Goal: Task Accomplishment & Management: Use online tool/utility

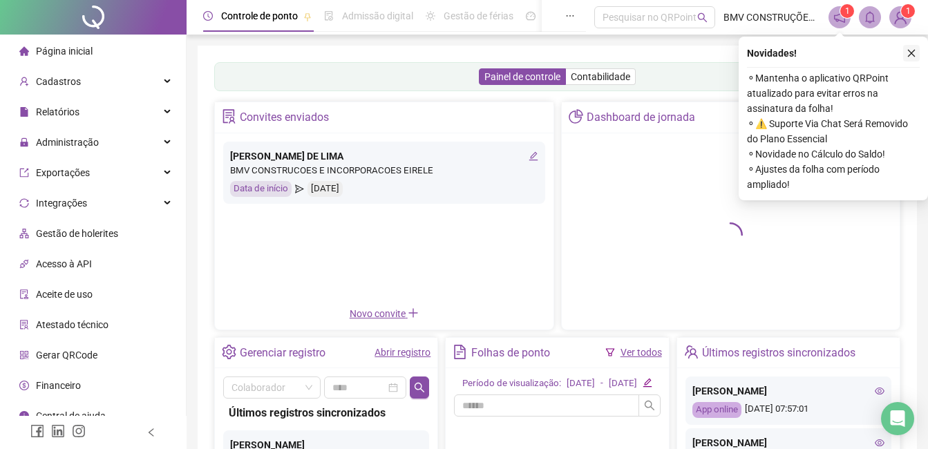
click at [907, 55] on icon "close" at bounding box center [911, 53] width 10 height 10
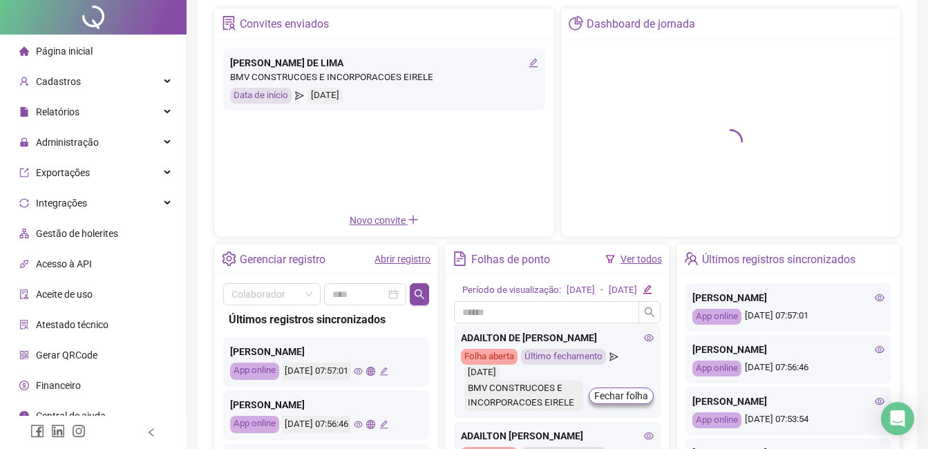
scroll to position [231, 0]
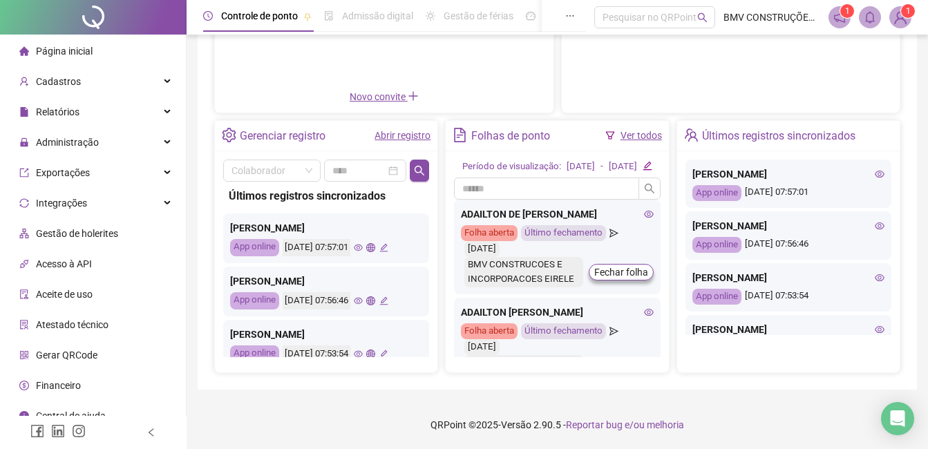
click at [380, 339] on div "[PERSON_NAME] App online [DATE] 07:53:54" at bounding box center [326, 345] width 206 height 50
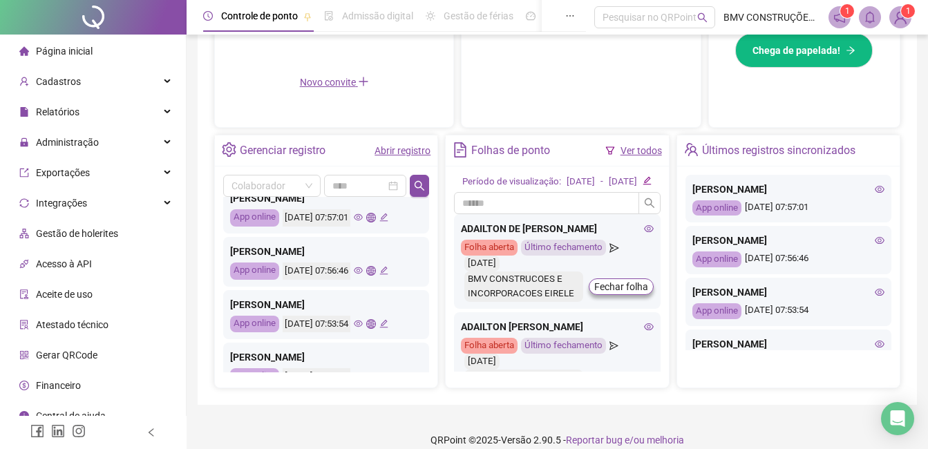
scroll to position [69, 0]
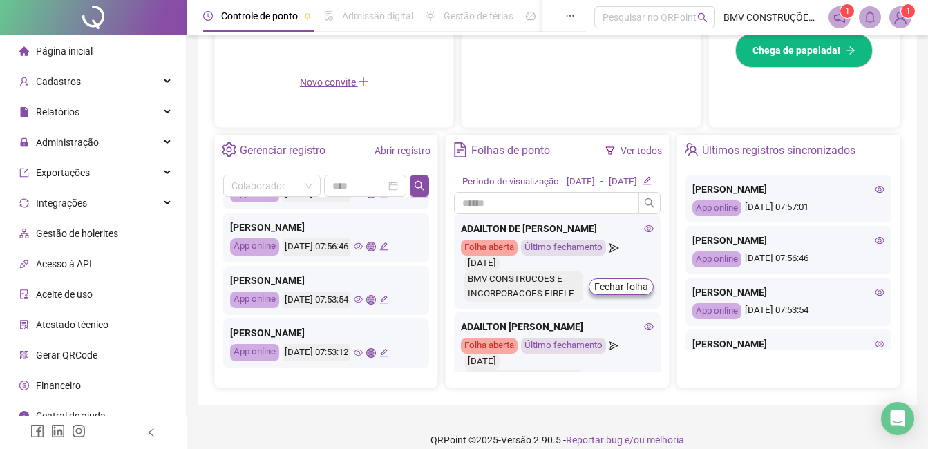
click at [363, 300] on icon "eye" at bounding box center [358, 299] width 9 height 9
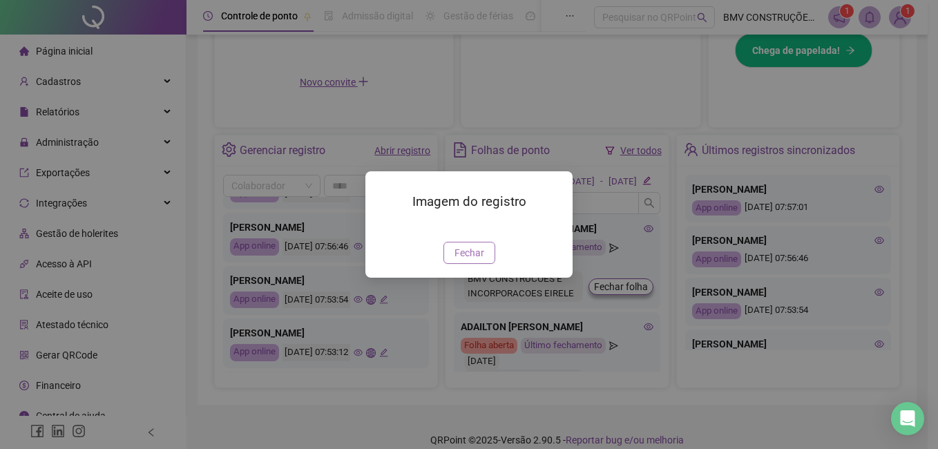
click at [483, 264] on button "Fechar" at bounding box center [469, 253] width 52 height 22
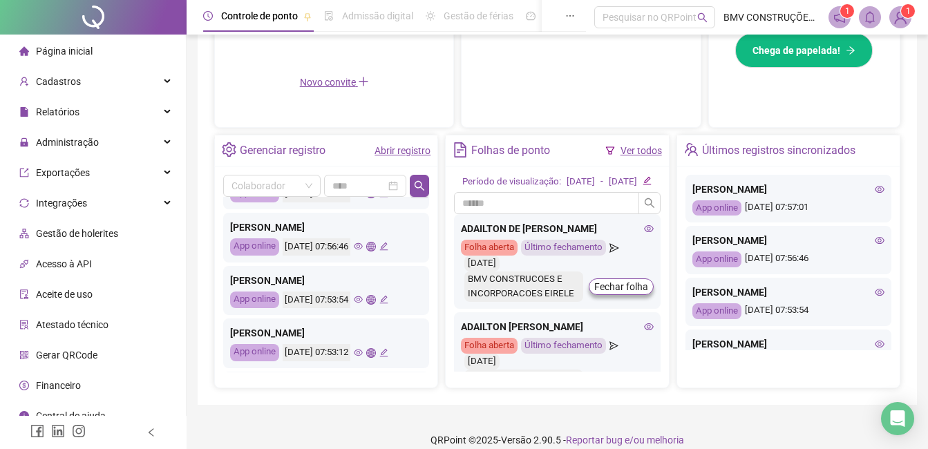
click at [363, 298] on icon "eye" at bounding box center [358, 299] width 9 height 7
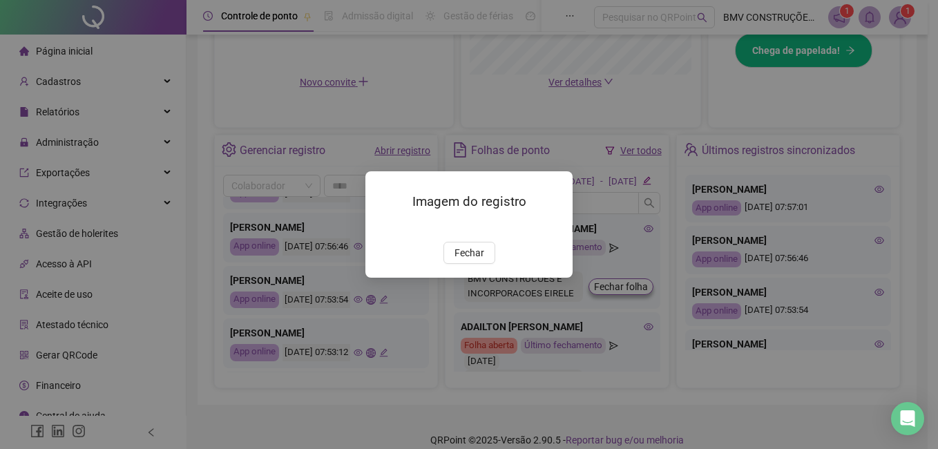
click at [382, 227] on img at bounding box center [382, 227] width 0 height 0
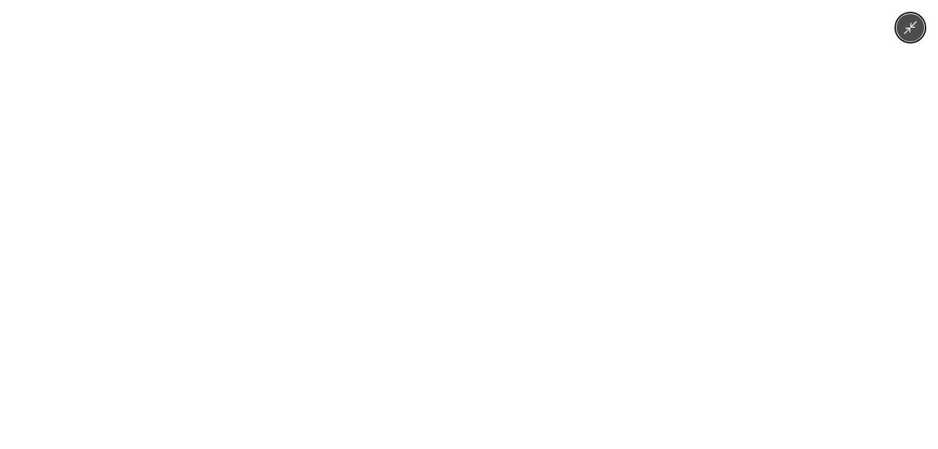
click at [593, 271] on img at bounding box center [469, 224] width 253 height 449
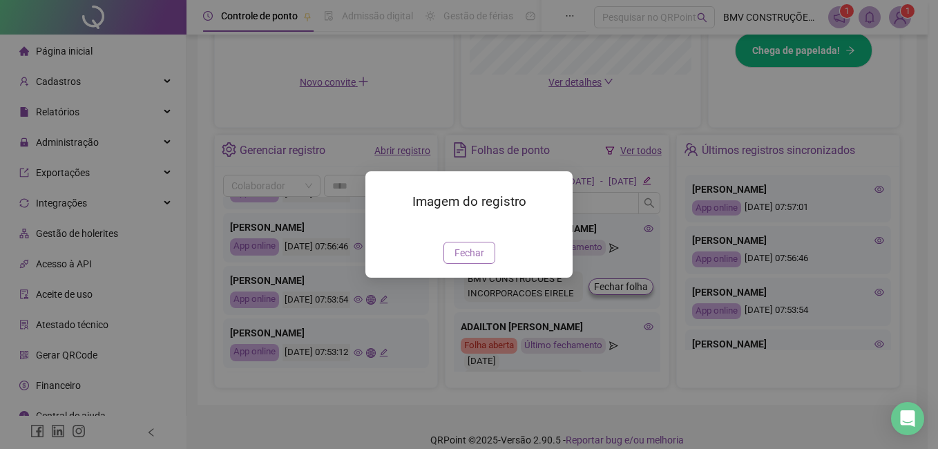
click at [475, 260] on span "Fechar" at bounding box center [470, 252] width 30 height 15
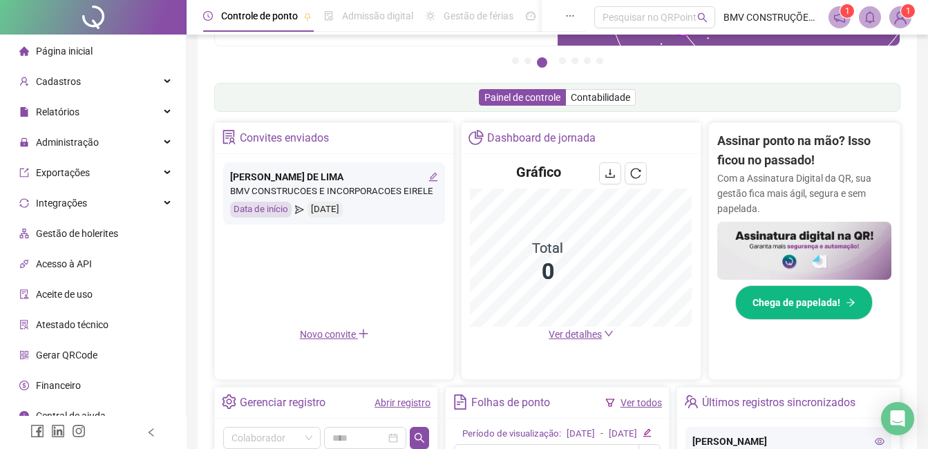
scroll to position [159, 0]
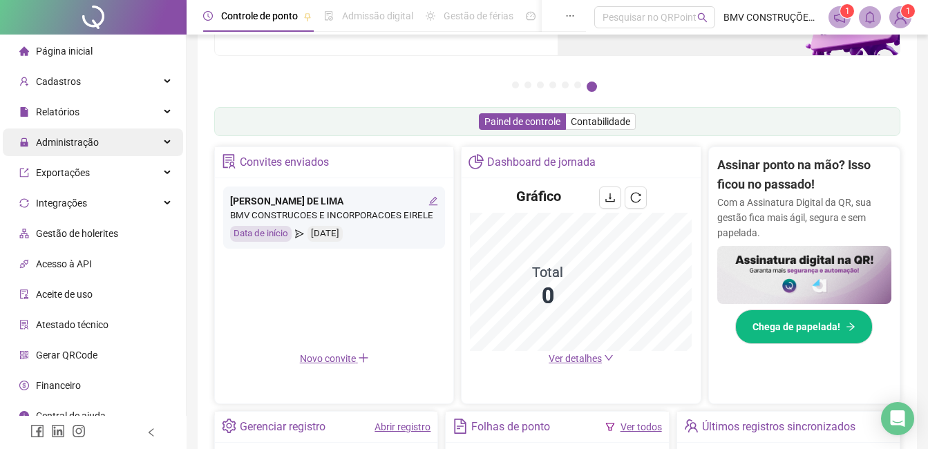
drag, startPoint x: 82, startPoint y: 135, endPoint x: 86, endPoint y: 152, distance: 17.6
click at [82, 136] on span "Administração" at bounding box center [58, 142] width 79 height 28
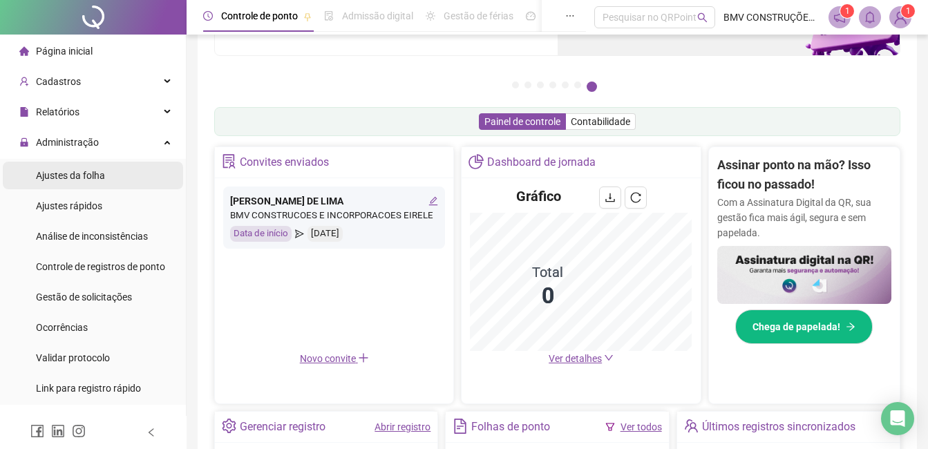
drag, startPoint x: 86, startPoint y: 152, endPoint x: 90, endPoint y: 178, distance: 25.9
click at [90, 178] on span "Ajustes da folha" at bounding box center [70, 175] width 69 height 11
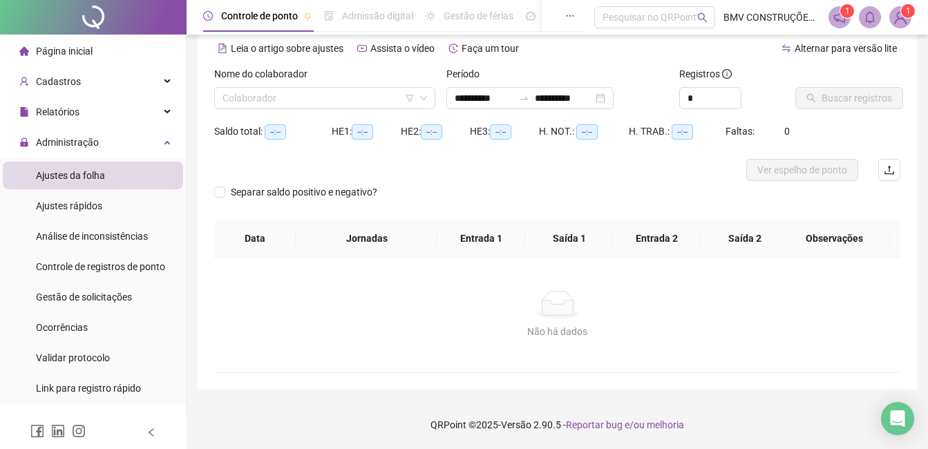
scroll to position [61, 0]
type input "**********"
click at [347, 96] on input "search" at bounding box center [318, 98] width 192 height 21
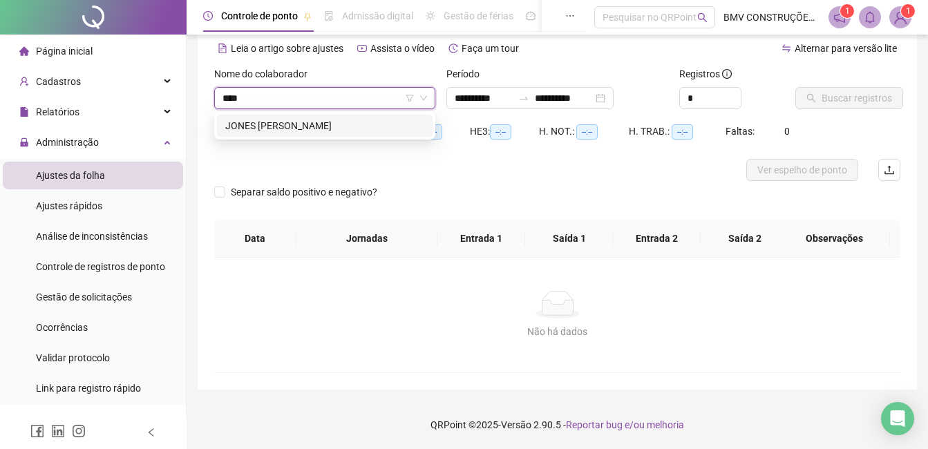
type input "*****"
click at [383, 126] on div "JONES [PERSON_NAME]" at bounding box center [324, 125] width 199 height 15
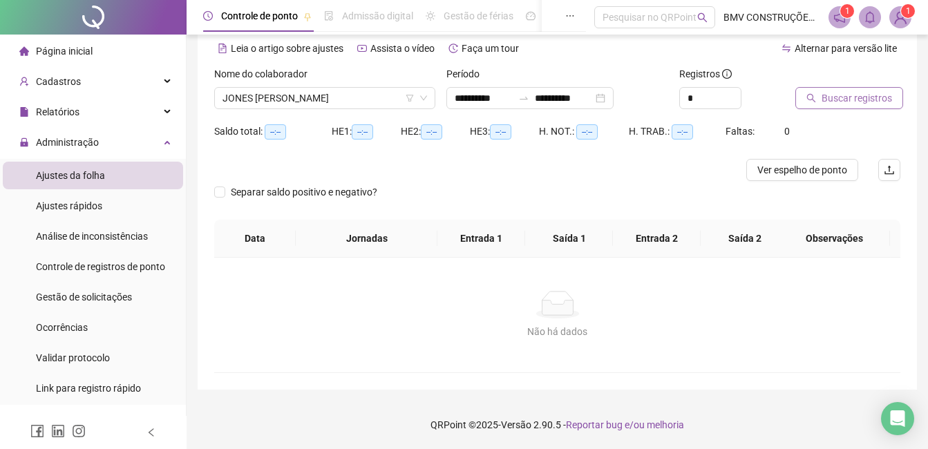
click at [862, 103] on span "Buscar registros" at bounding box center [856, 97] width 70 height 15
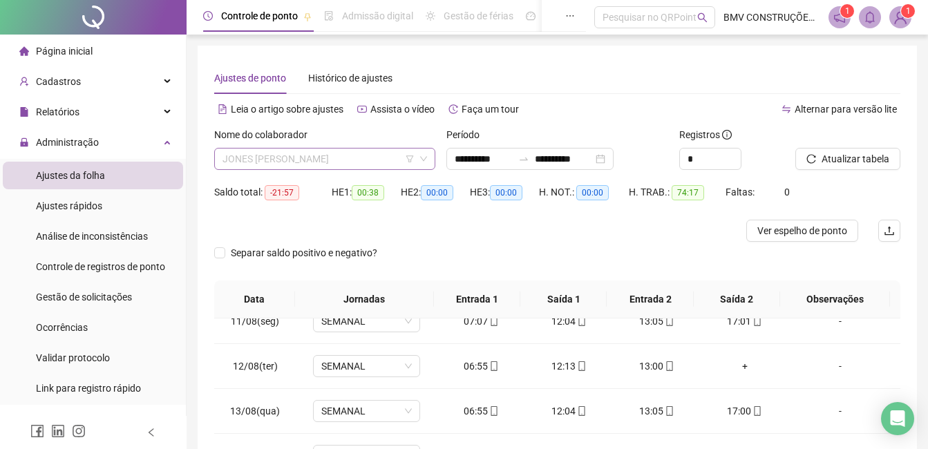
scroll to position [7007, 0]
click at [307, 157] on span "JONES [PERSON_NAME]" at bounding box center [324, 159] width 204 height 21
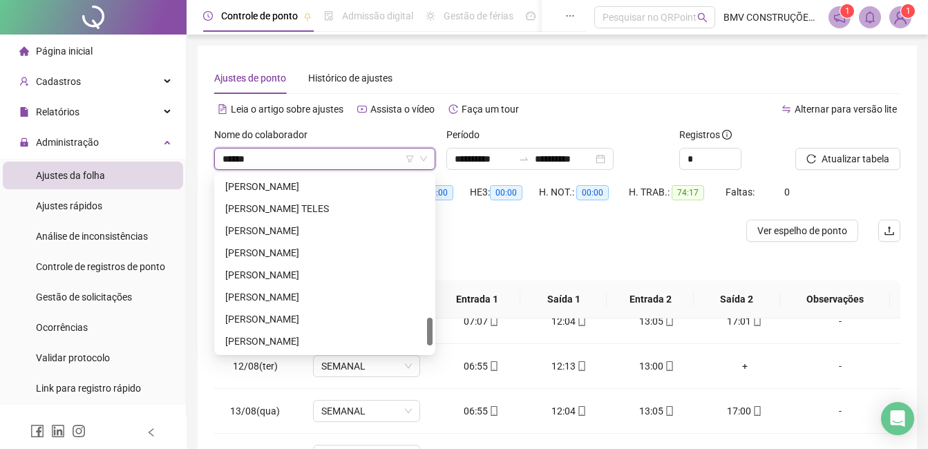
scroll to position [133, 0]
type input "*******"
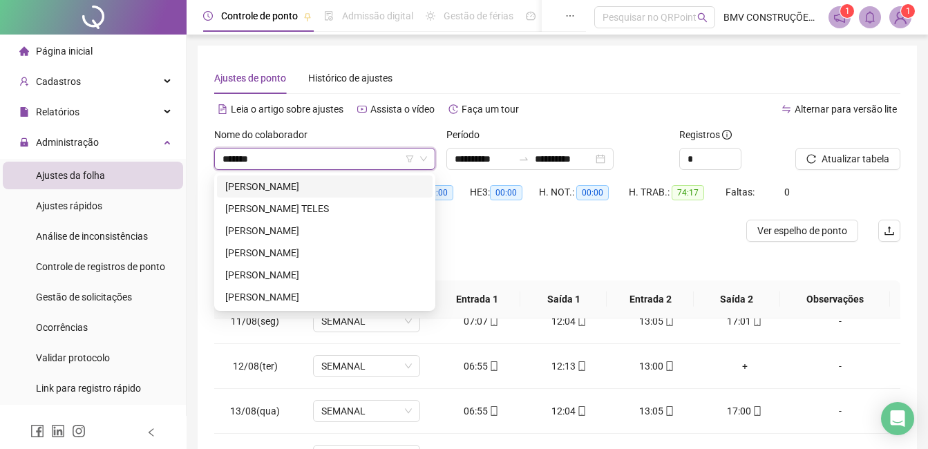
click at [345, 180] on div "[PERSON_NAME]" at bounding box center [324, 186] width 199 height 15
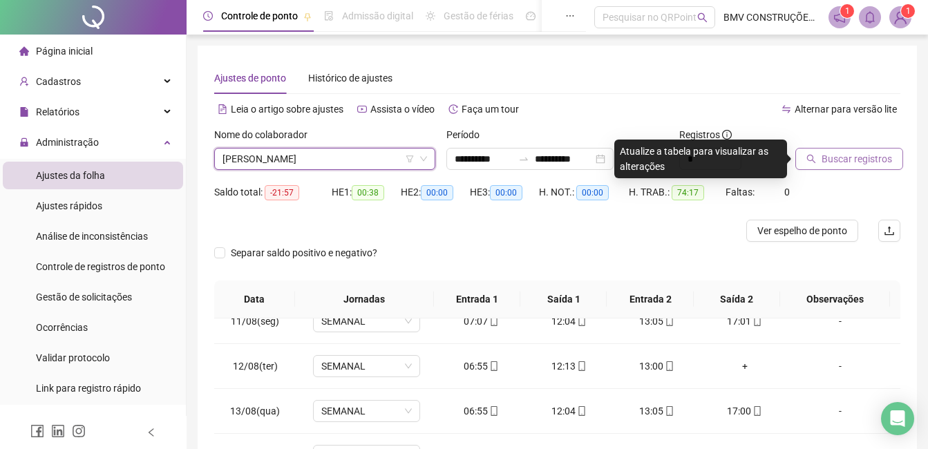
click at [812, 168] on button "Buscar registros" at bounding box center [849, 159] width 108 height 22
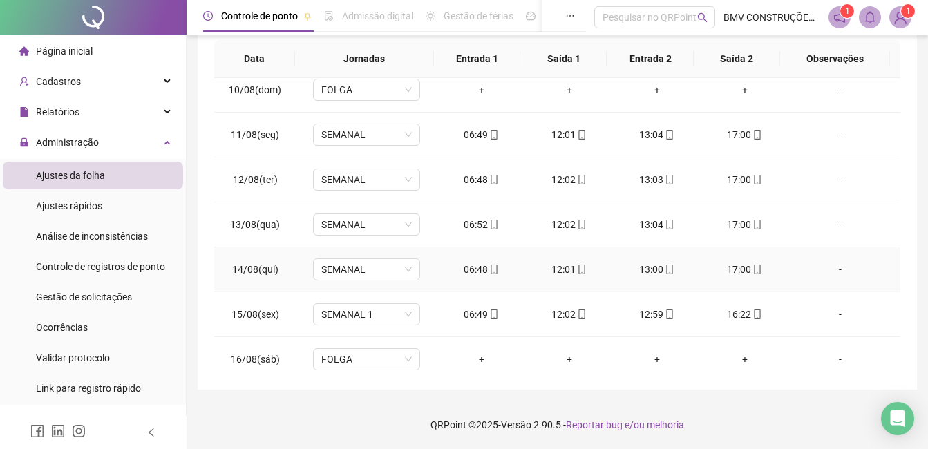
scroll to position [399, 0]
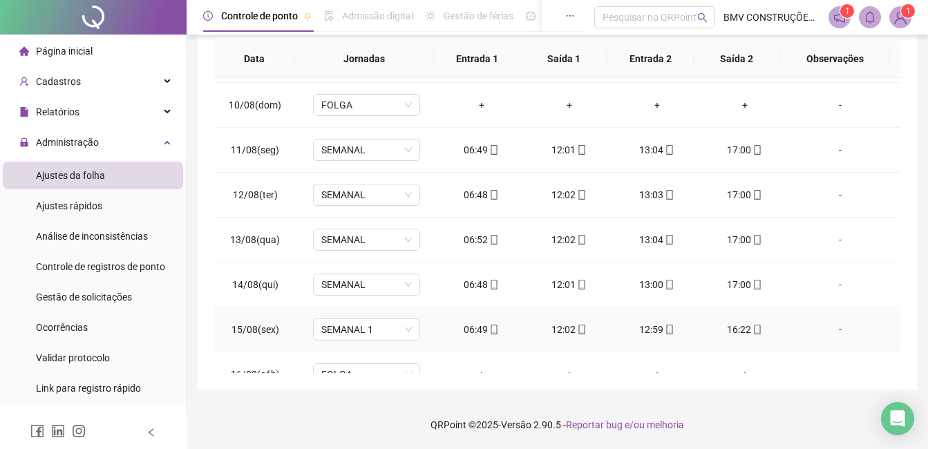
click at [470, 334] on div "06:49" at bounding box center [481, 329] width 66 height 15
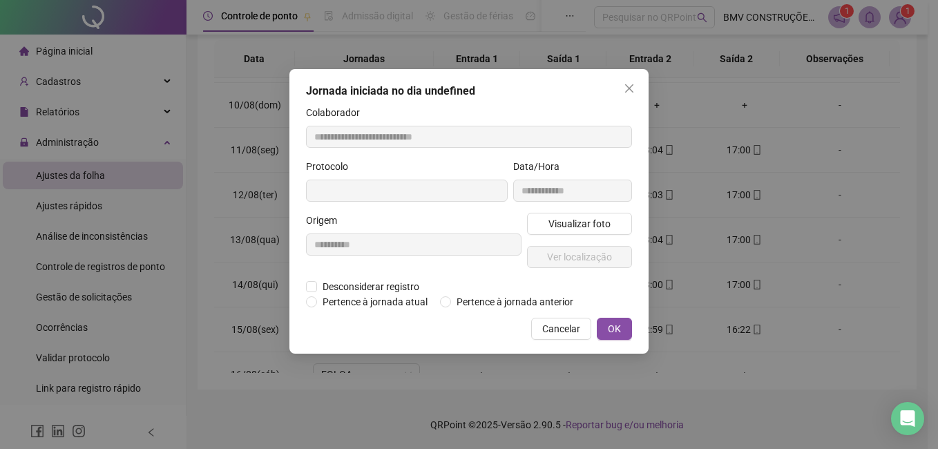
type input "**********"
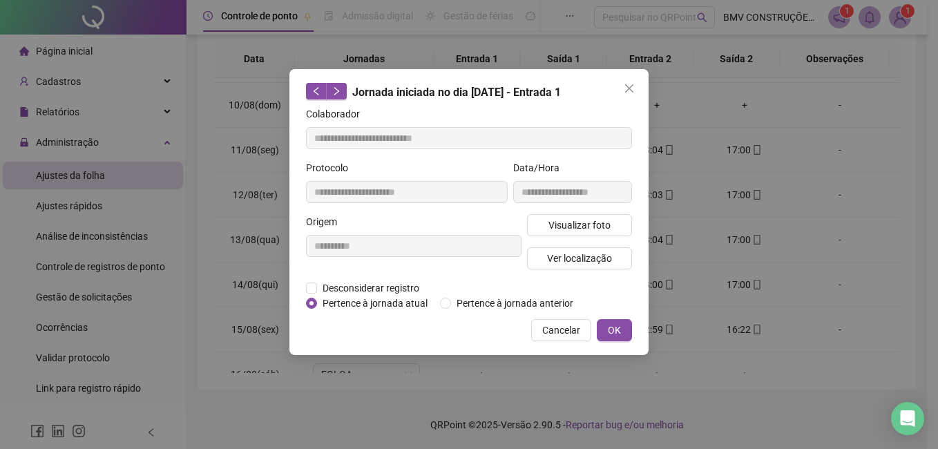
click at [575, 236] on div "Visualizar foto Ver localização" at bounding box center [579, 247] width 111 height 66
click at [575, 231] on span "Visualizar foto" at bounding box center [579, 225] width 62 height 15
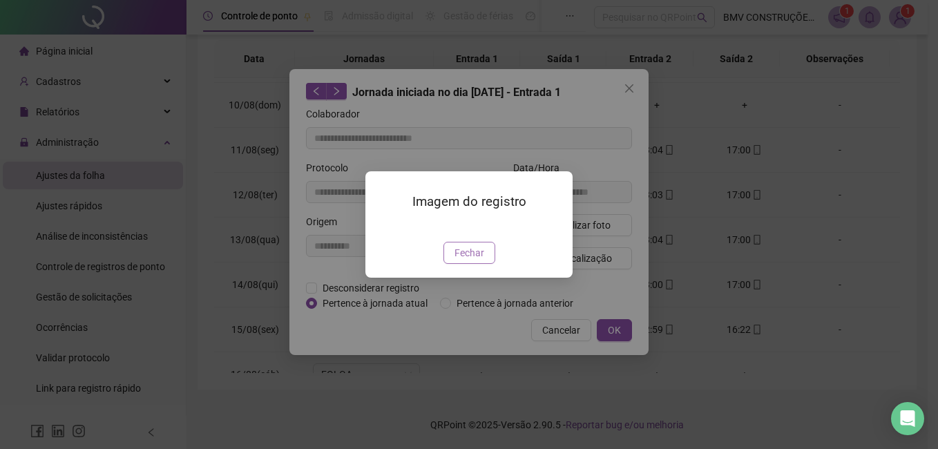
click at [472, 260] on span "Fechar" at bounding box center [470, 252] width 30 height 15
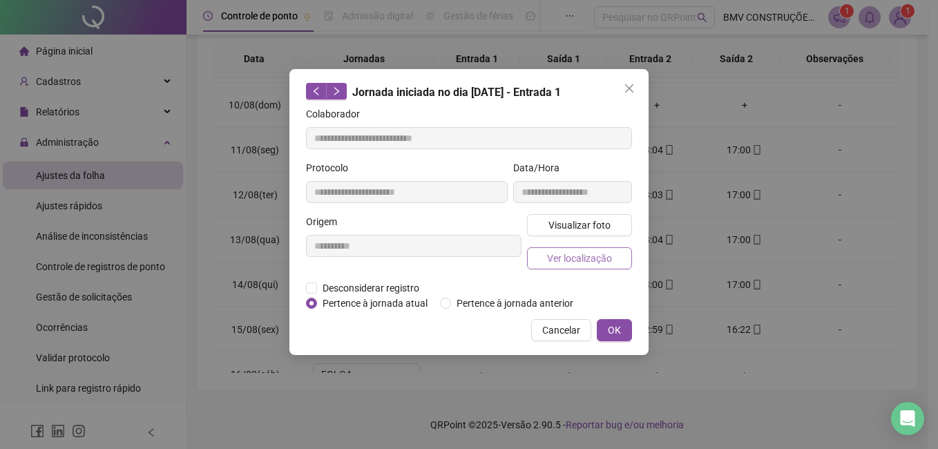
click at [589, 251] on span "Ver localização" at bounding box center [579, 258] width 65 height 15
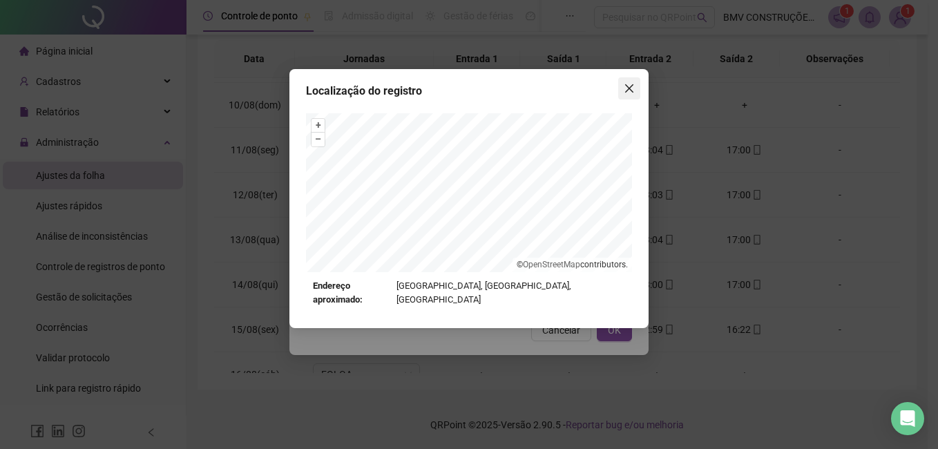
click at [631, 88] on icon "close" at bounding box center [629, 88] width 11 height 11
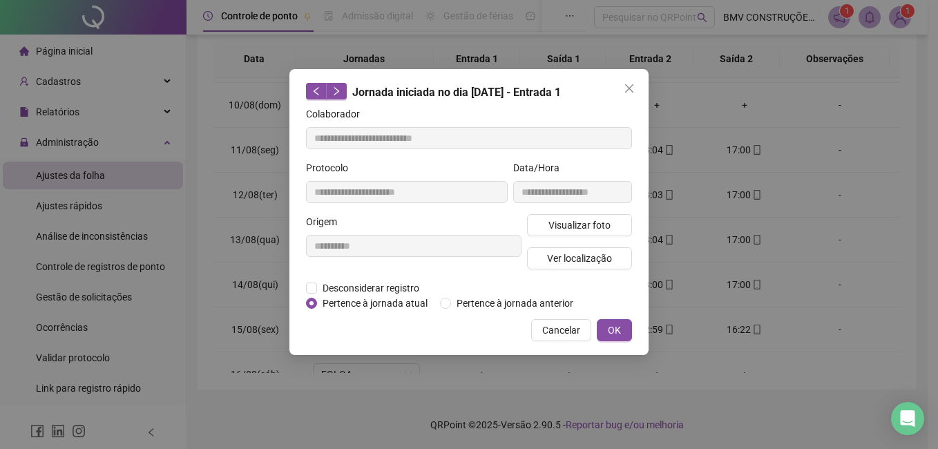
click at [631, 88] on icon "close" at bounding box center [629, 88] width 11 height 11
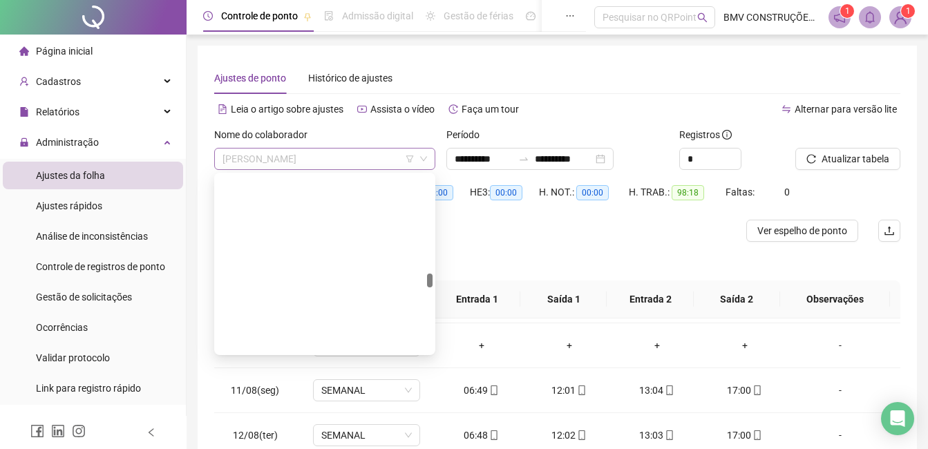
scroll to position [8068, 0]
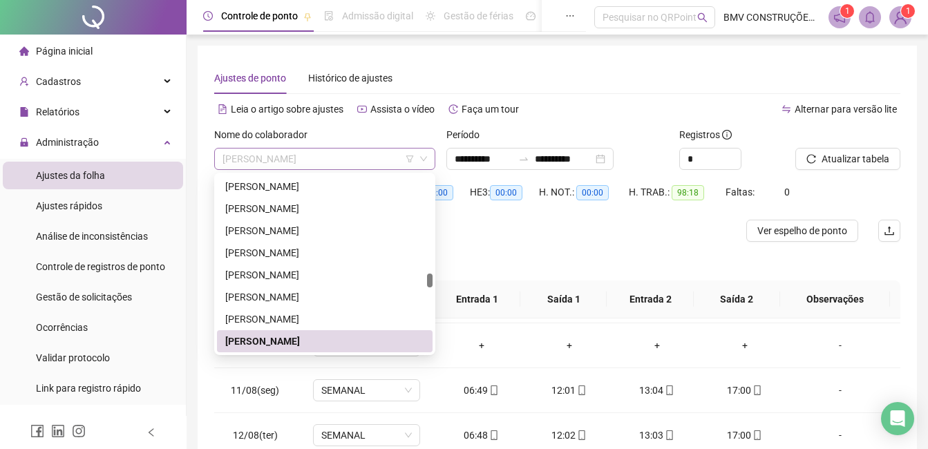
click at [319, 150] on span "[PERSON_NAME]" at bounding box center [324, 159] width 204 height 21
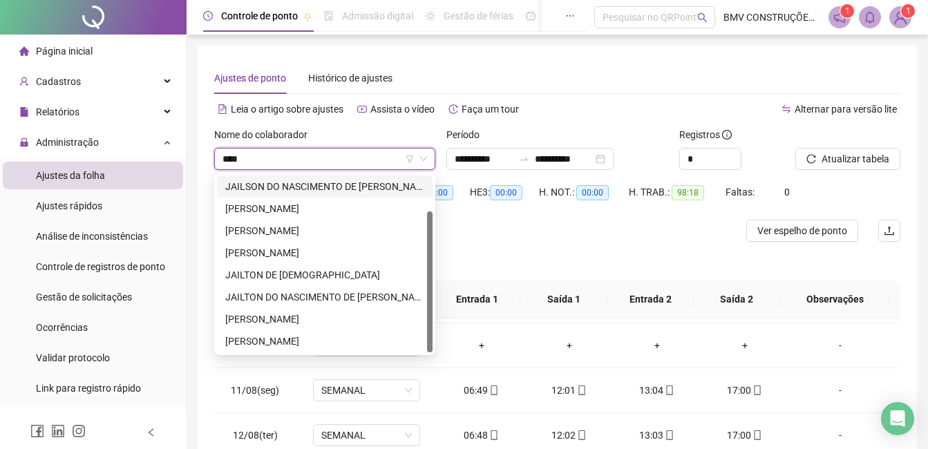
scroll to position [0, 0]
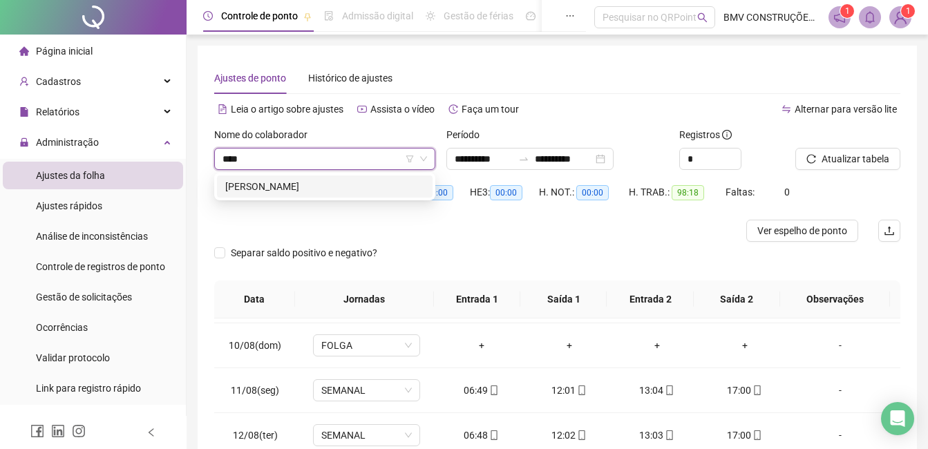
type input "*****"
click at [275, 187] on div "[PERSON_NAME]" at bounding box center [324, 186] width 199 height 15
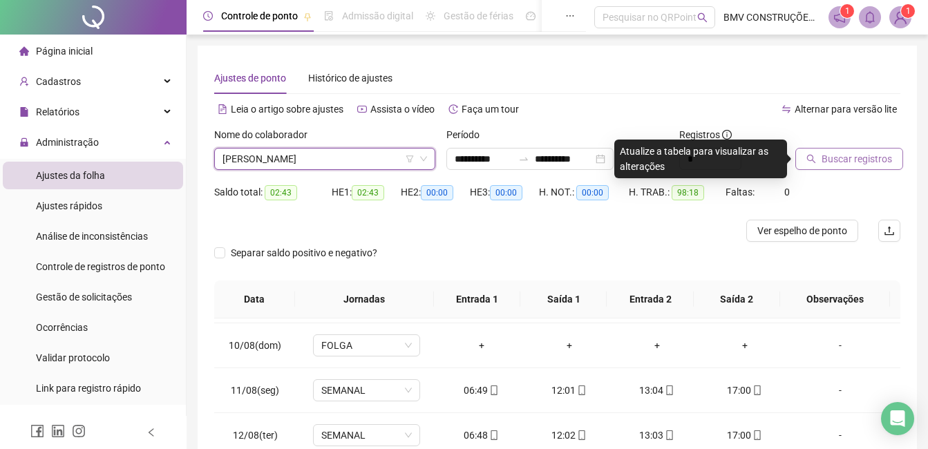
click at [884, 164] on span "Buscar registros" at bounding box center [856, 158] width 70 height 15
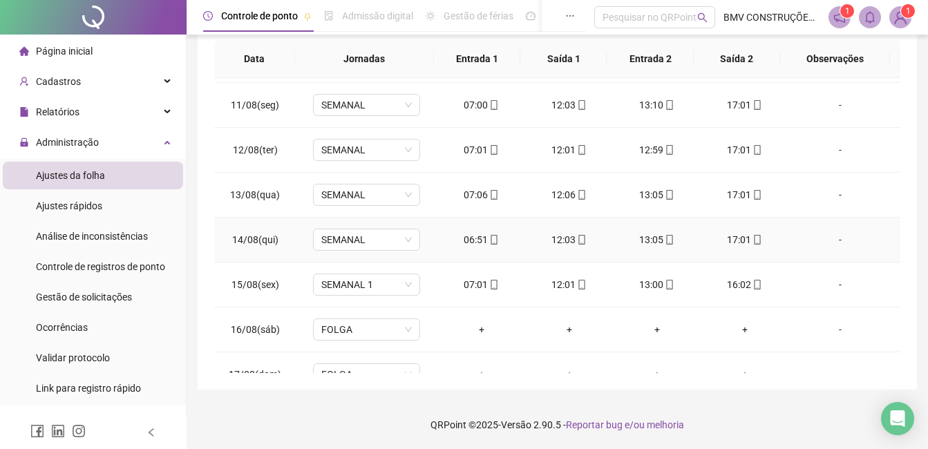
scroll to position [468, 0]
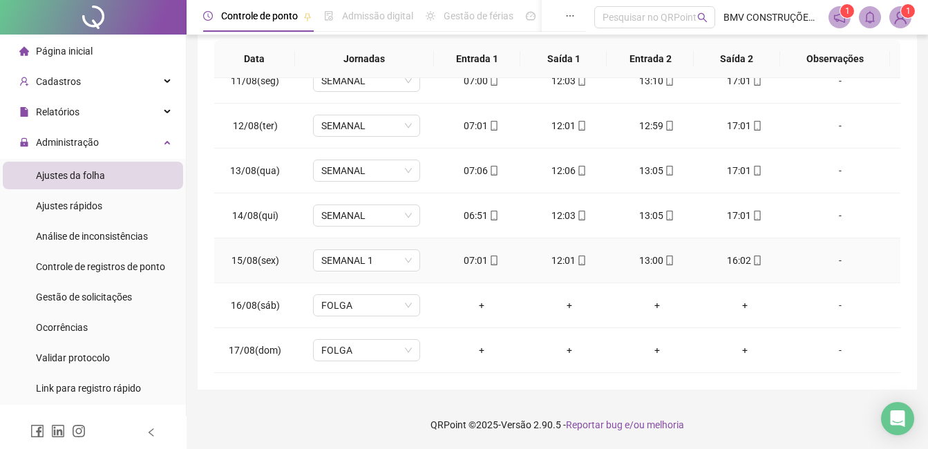
click at [463, 261] on div "07:01" at bounding box center [481, 260] width 66 height 15
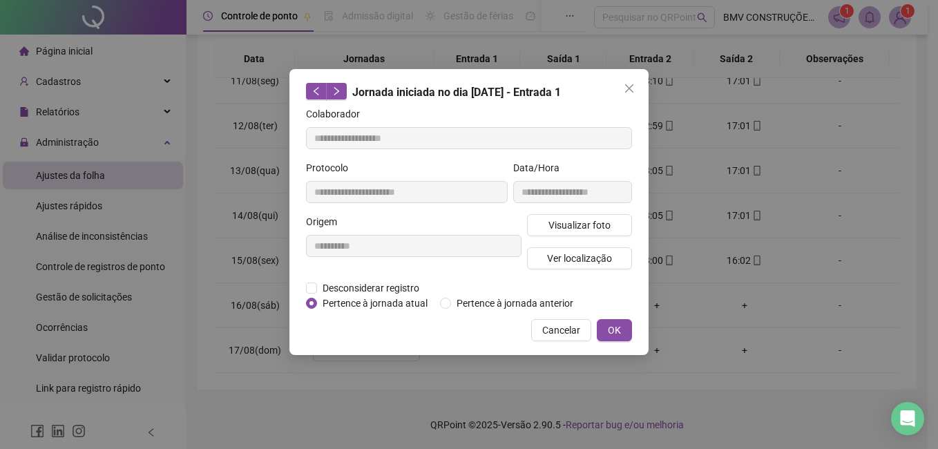
type input "**********"
click at [546, 260] on button "Ver localização" at bounding box center [579, 258] width 105 height 22
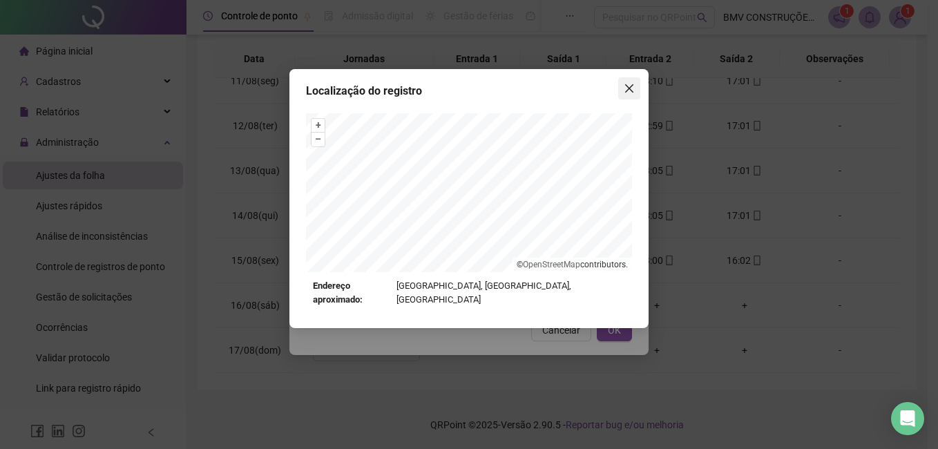
click at [623, 89] on span "Close" at bounding box center [629, 88] width 22 height 11
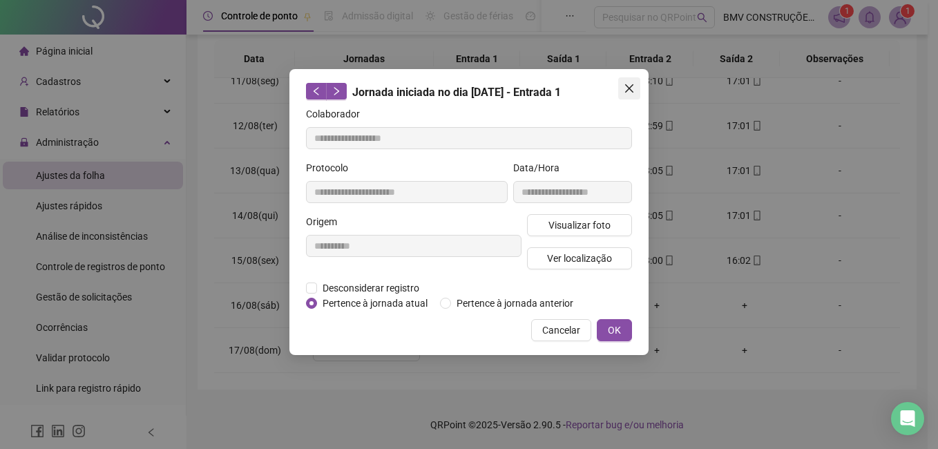
click at [625, 89] on icon "close" at bounding box center [629, 88] width 11 height 11
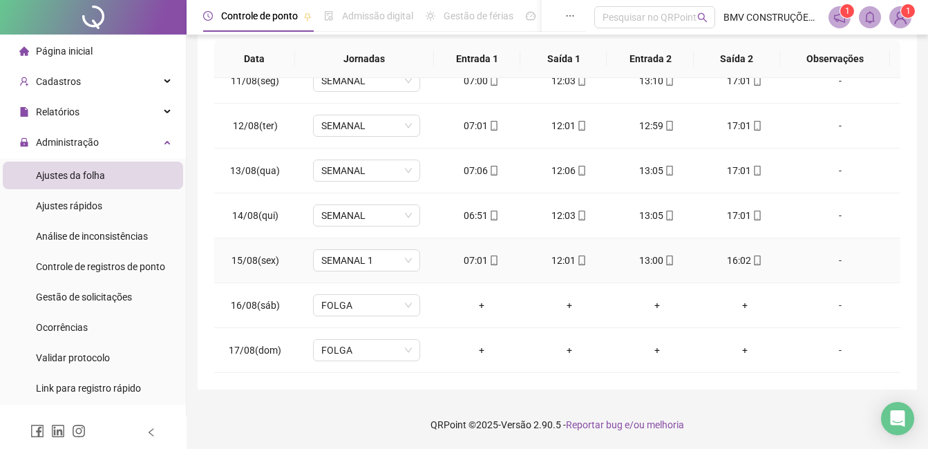
scroll to position [399, 0]
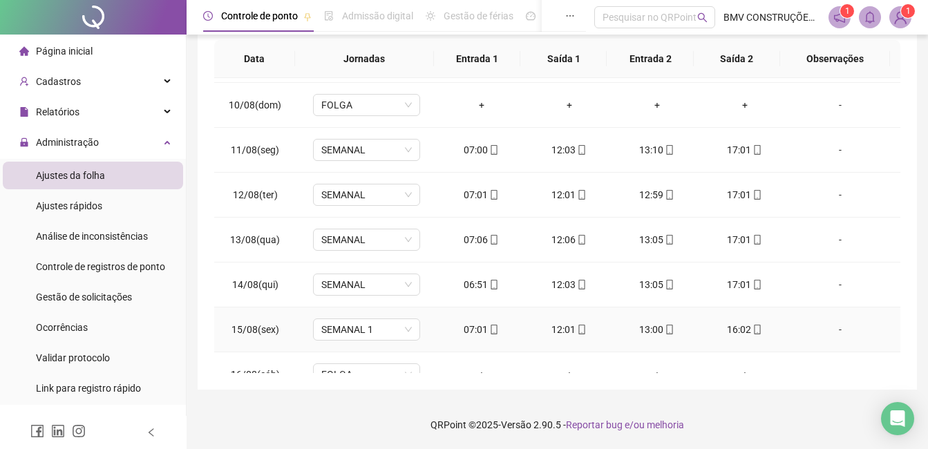
click at [490, 334] on span at bounding box center [493, 329] width 11 height 11
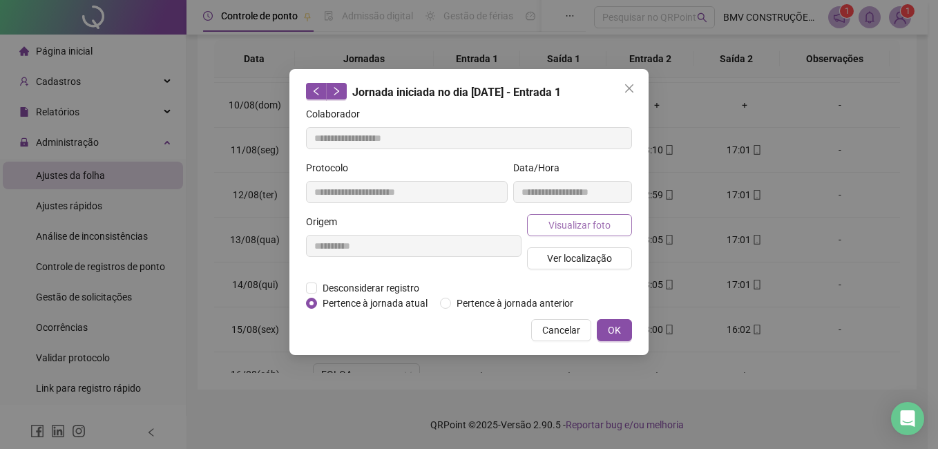
click at [569, 222] on span "Visualizar foto" at bounding box center [579, 225] width 62 height 15
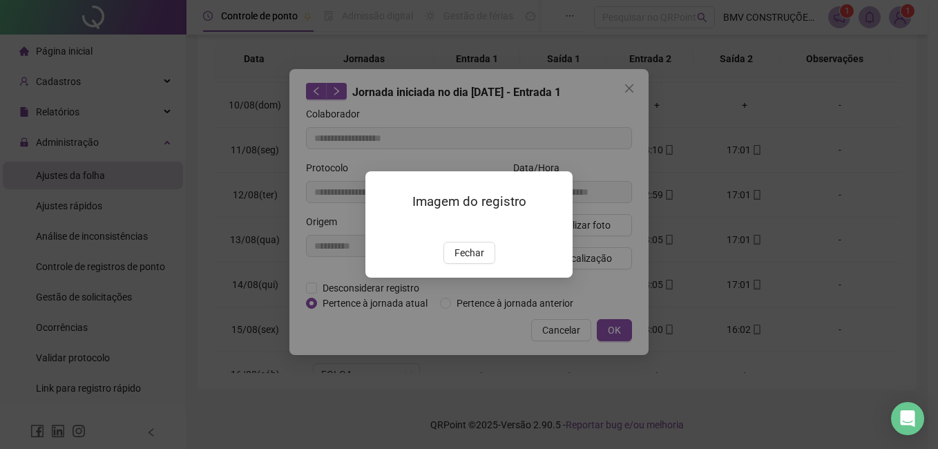
click at [469, 260] on span "Fechar" at bounding box center [470, 252] width 30 height 15
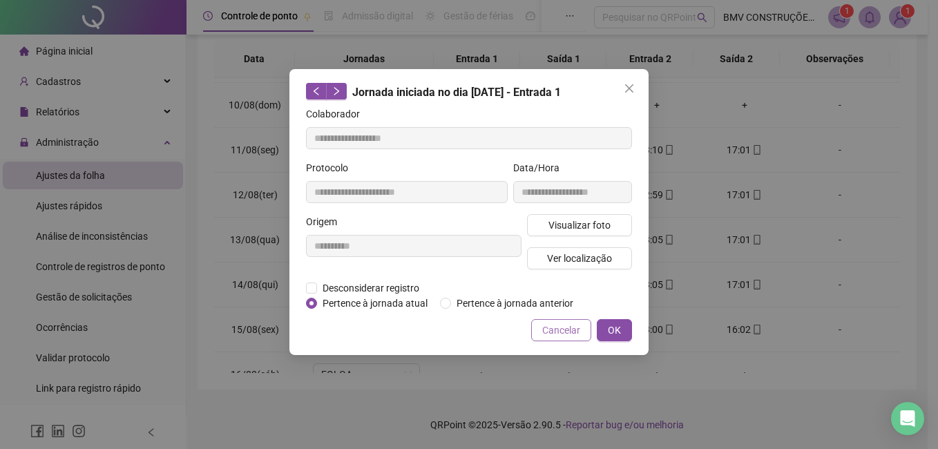
click at [549, 327] on span "Cancelar" at bounding box center [561, 330] width 38 height 15
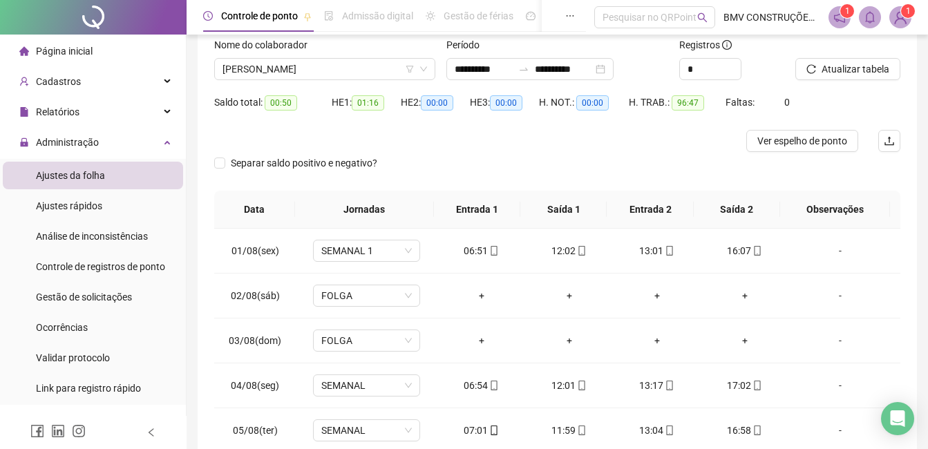
scroll to position [0, 0]
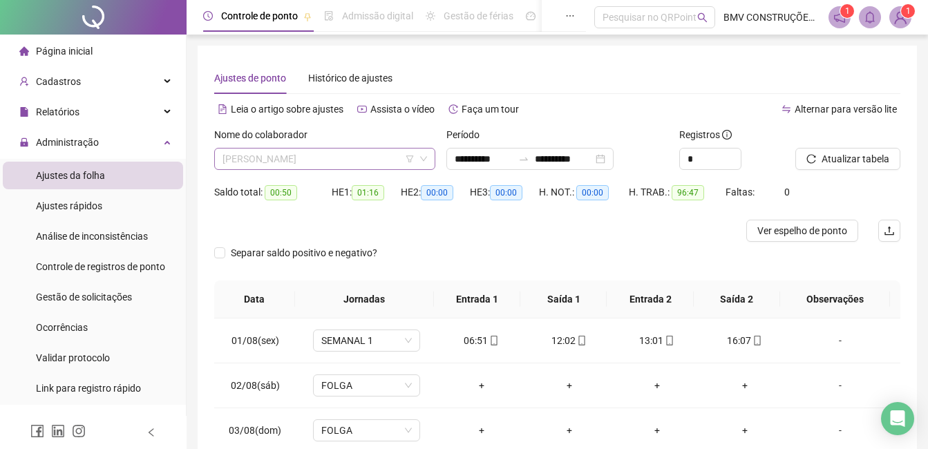
click at [257, 153] on span "[PERSON_NAME]" at bounding box center [324, 159] width 204 height 21
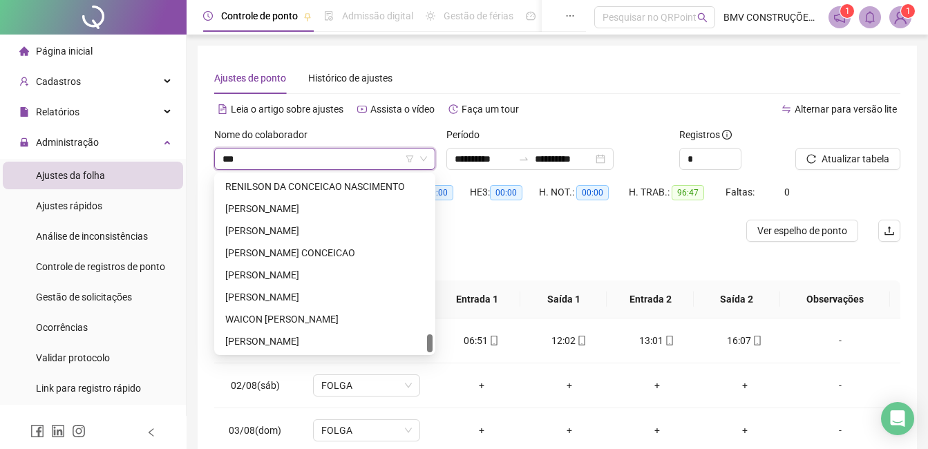
scroll to position [354, 0]
type input "****"
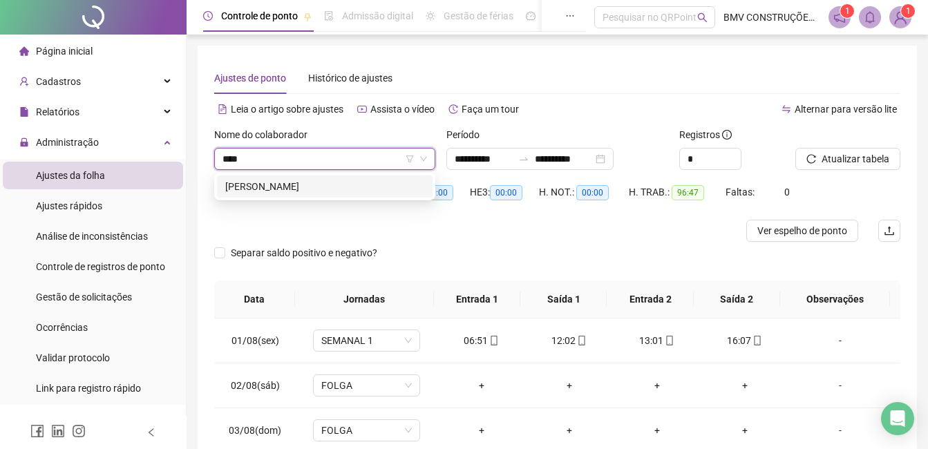
click at [309, 185] on div "[PERSON_NAME]" at bounding box center [324, 186] width 199 height 15
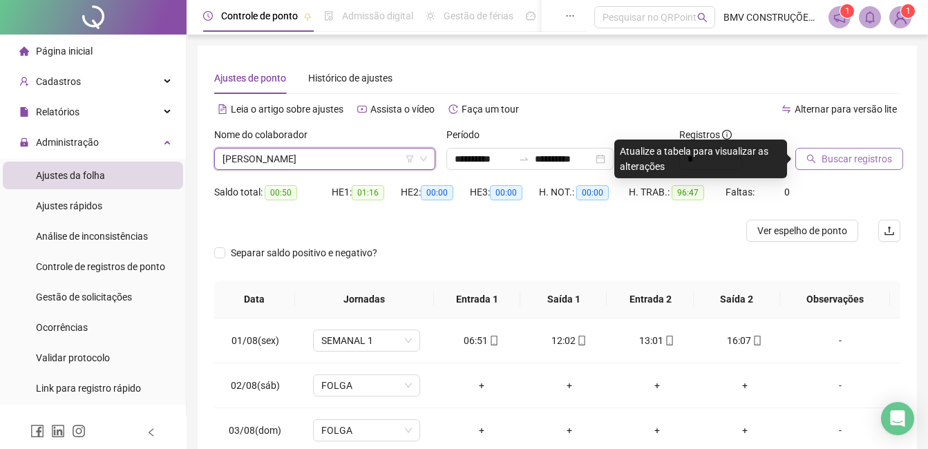
click at [810, 164] on button "Buscar registros" at bounding box center [849, 159] width 108 height 22
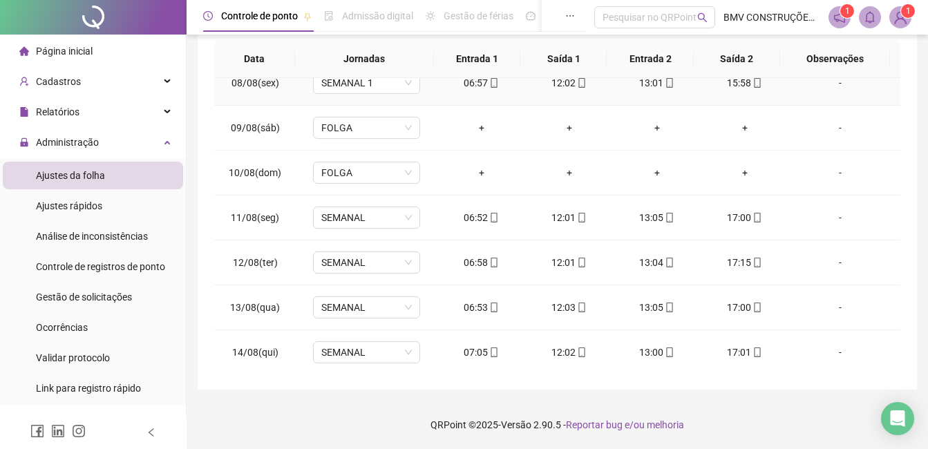
scroll to position [468, 0]
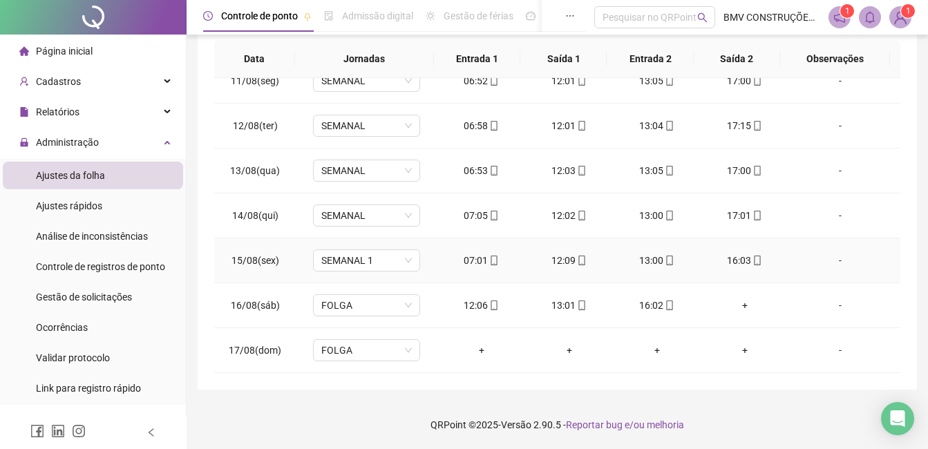
click at [480, 266] on div "07:01" at bounding box center [481, 260] width 66 height 15
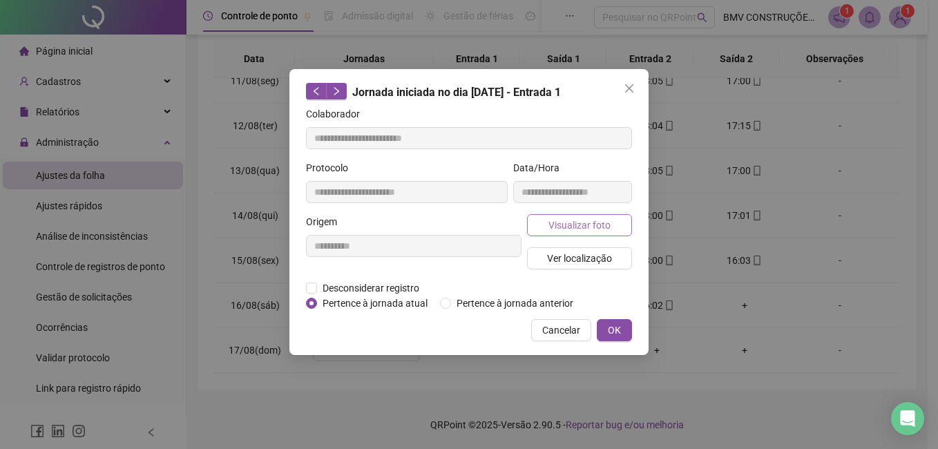
click at [557, 218] on span "Visualizar foto" at bounding box center [579, 225] width 62 height 15
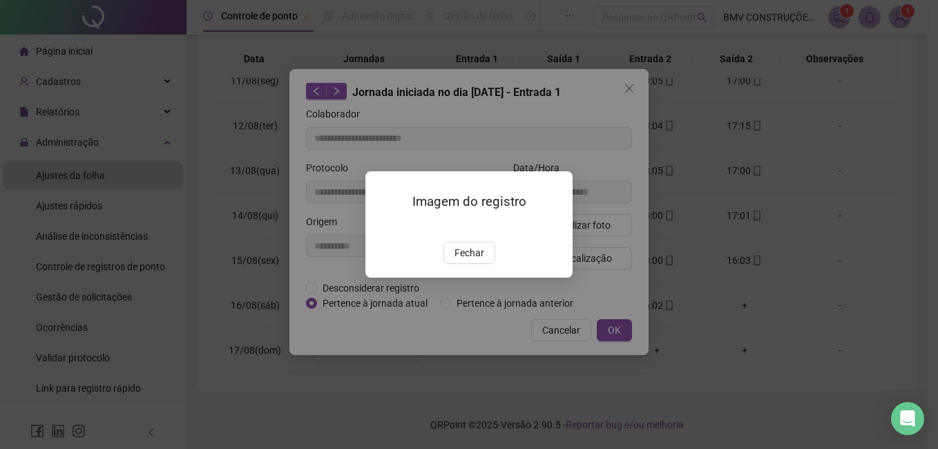
type input "**********"
click at [479, 260] on span "Fechar" at bounding box center [470, 252] width 30 height 15
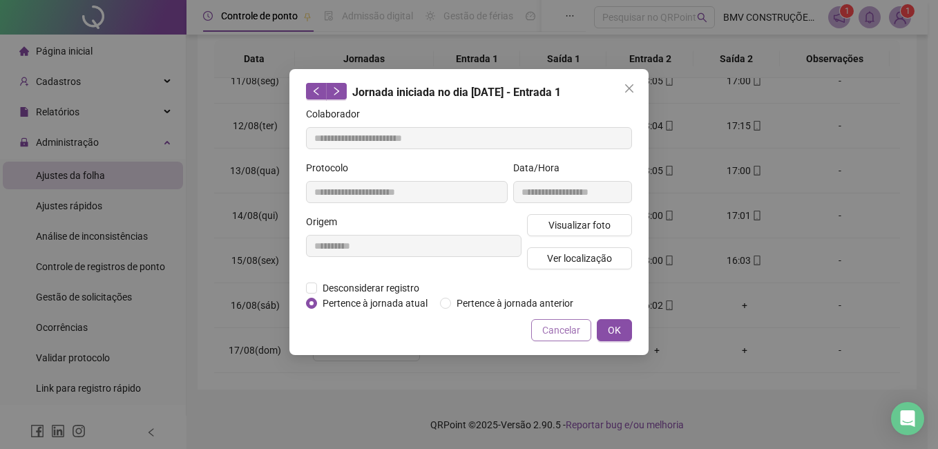
click at [573, 327] on span "Cancelar" at bounding box center [561, 330] width 38 height 15
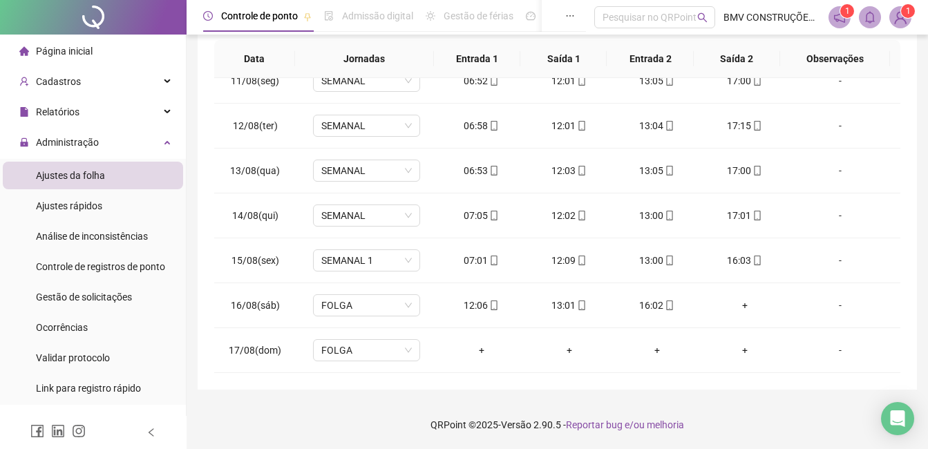
scroll to position [0, 0]
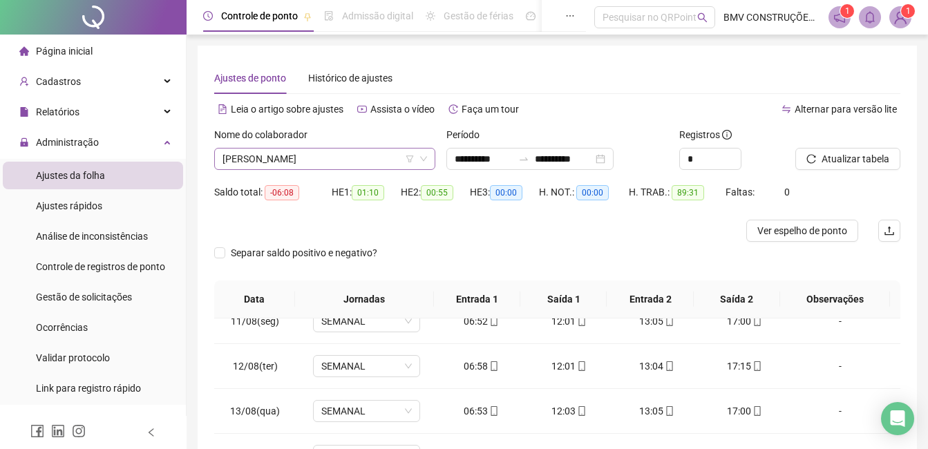
click at [341, 161] on span "[PERSON_NAME]" at bounding box center [324, 159] width 204 height 21
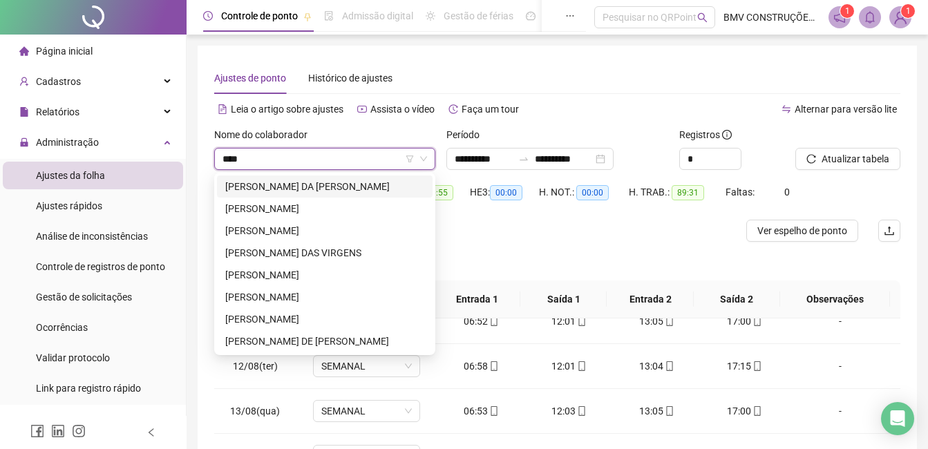
type input "*****"
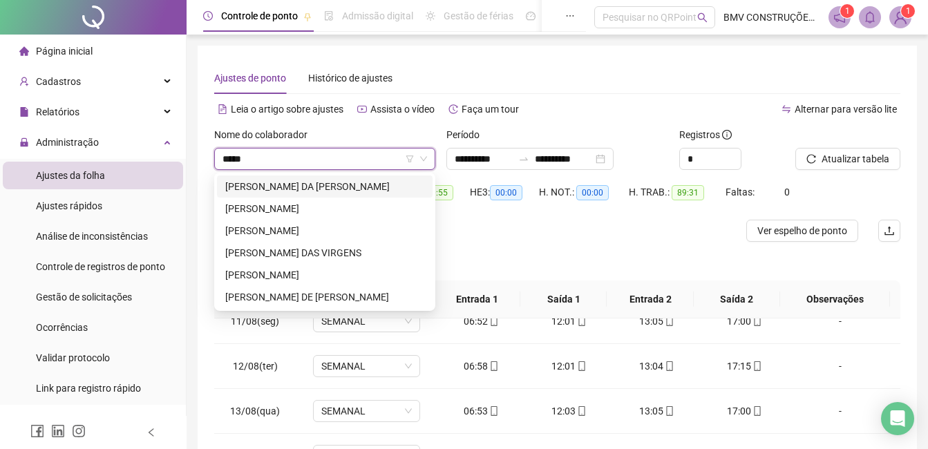
click at [304, 185] on div "[PERSON_NAME] DA [PERSON_NAME]" at bounding box center [324, 186] width 199 height 15
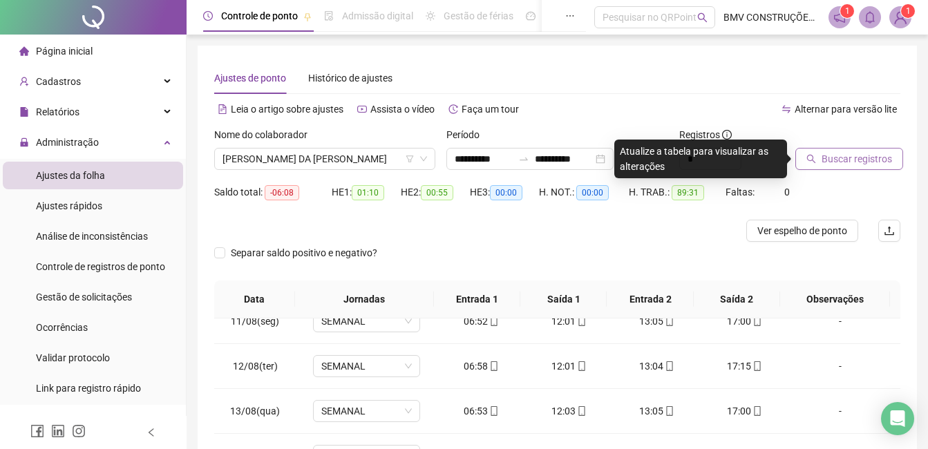
click at [870, 168] on button "Buscar registros" at bounding box center [849, 159] width 108 height 22
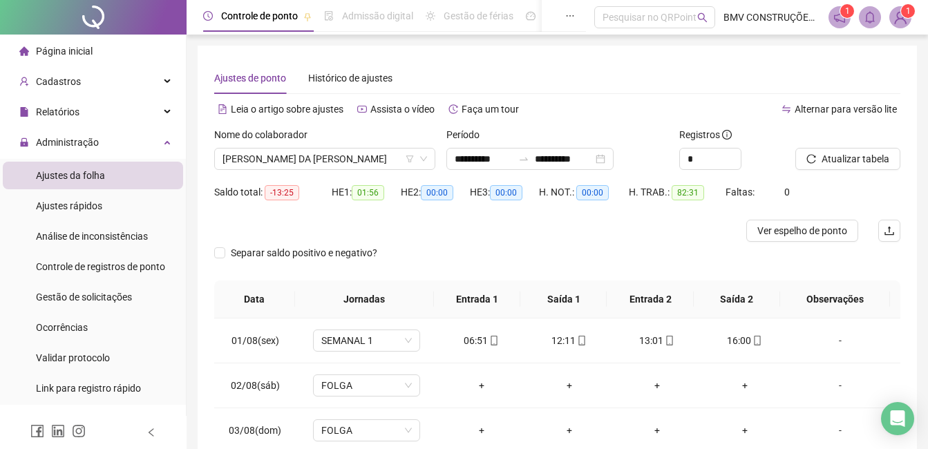
drag, startPoint x: 126, startPoint y: 55, endPoint x: 115, endPoint y: 48, distance: 13.3
click at [125, 53] on li "Página inicial" at bounding box center [93, 51] width 180 height 28
